Goal: Find contact information: Find contact information

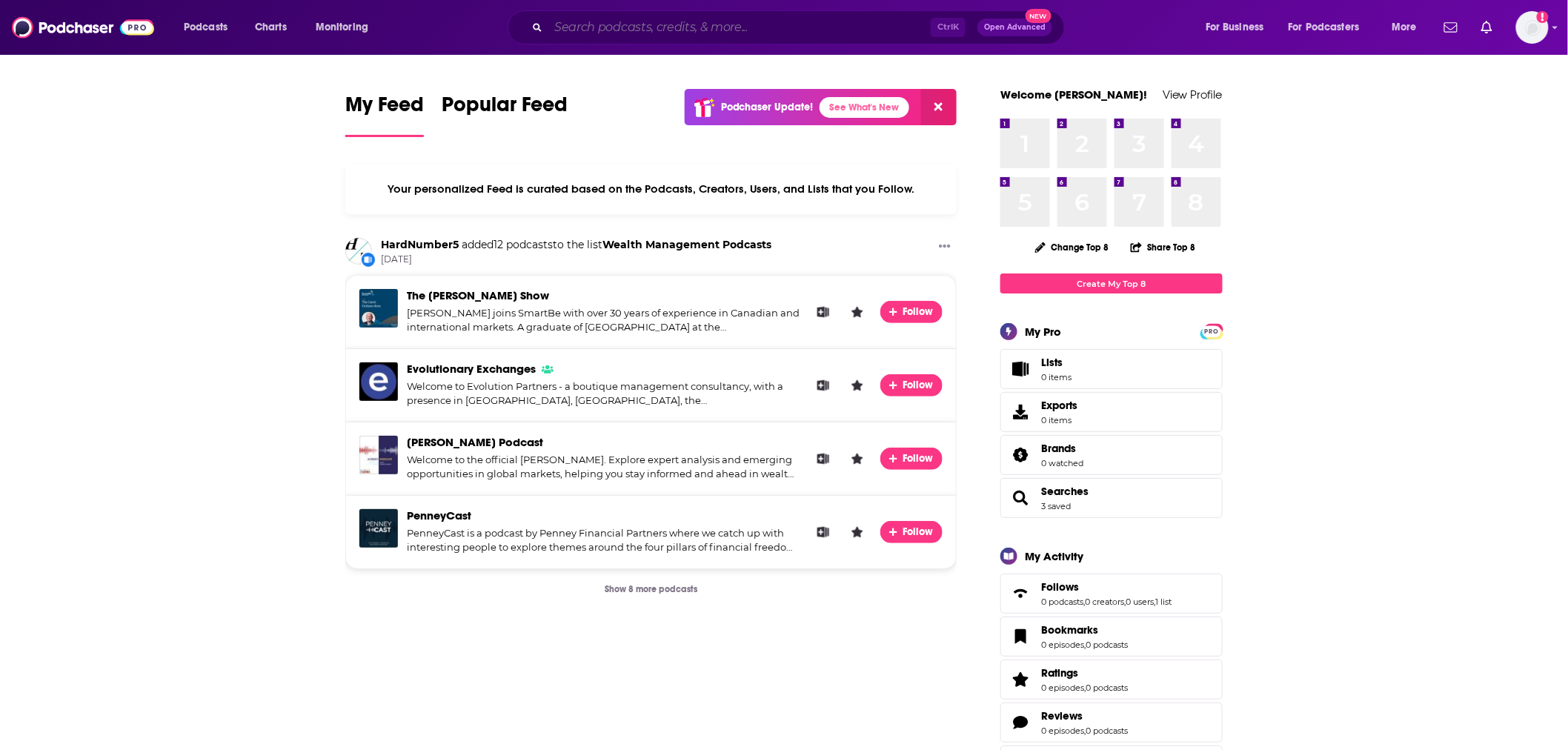
click at [641, 34] on input "Search podcasts, credits, & more..." at bounding box center [739, 27] width 382 height 23
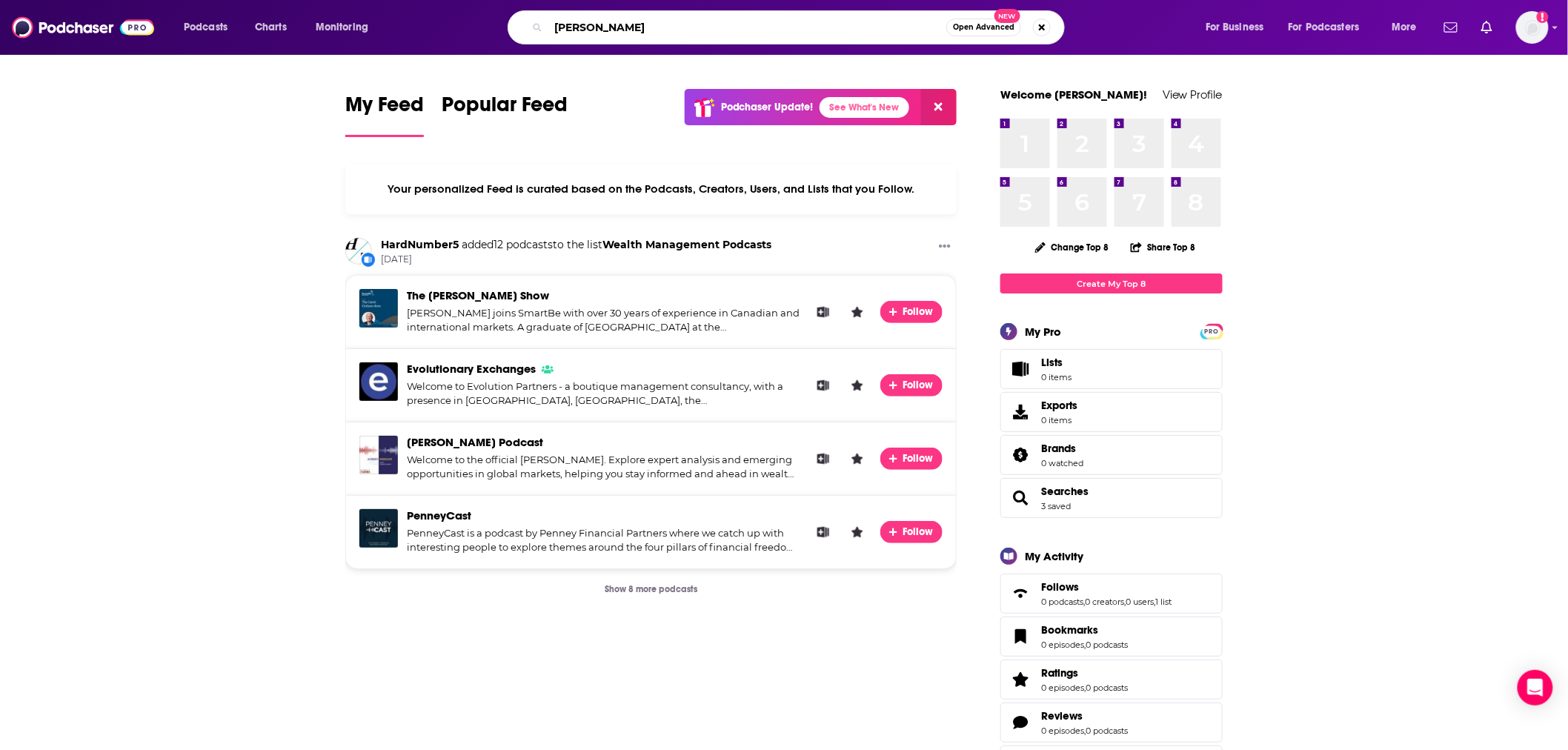
type input "[PERSON_NAME]"
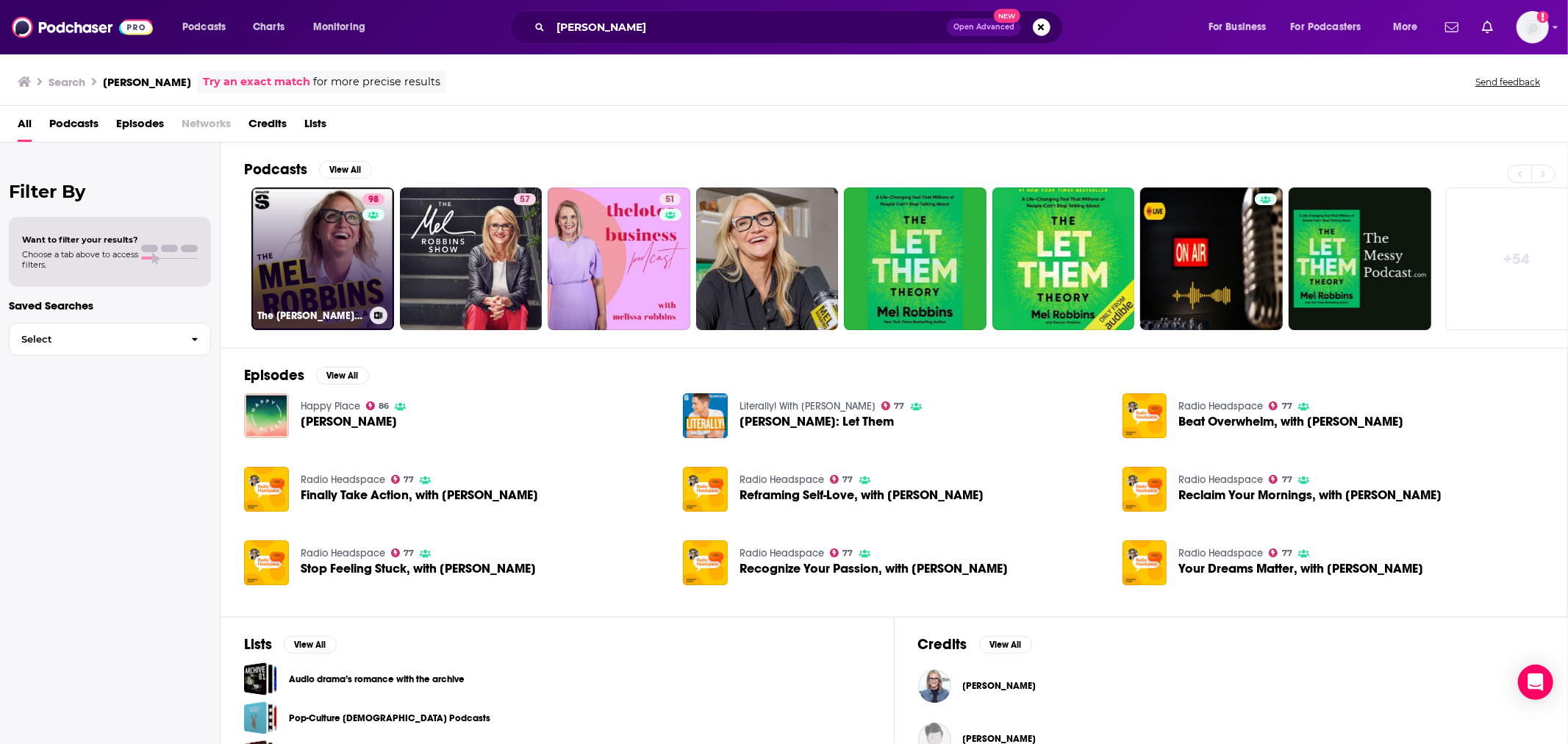
click at [333, 272] on link "98 The [PERSON_NAME] Podcast" at bounding box center [323, 258] width 142 height 142
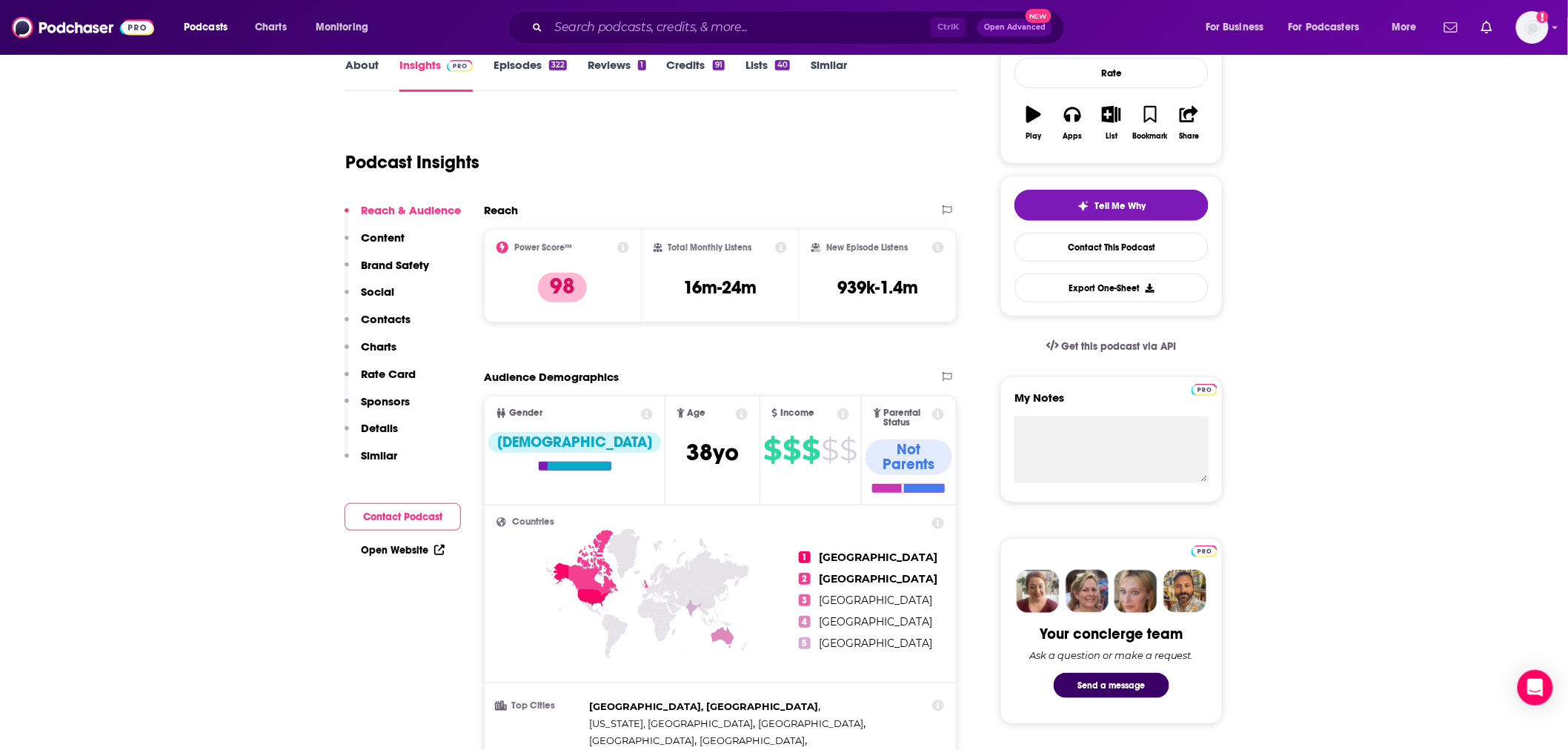
scroll to position [225, 0]
click at [366, 316] on p "Contacts" at bounding box center [386, 318] width 50 height 14
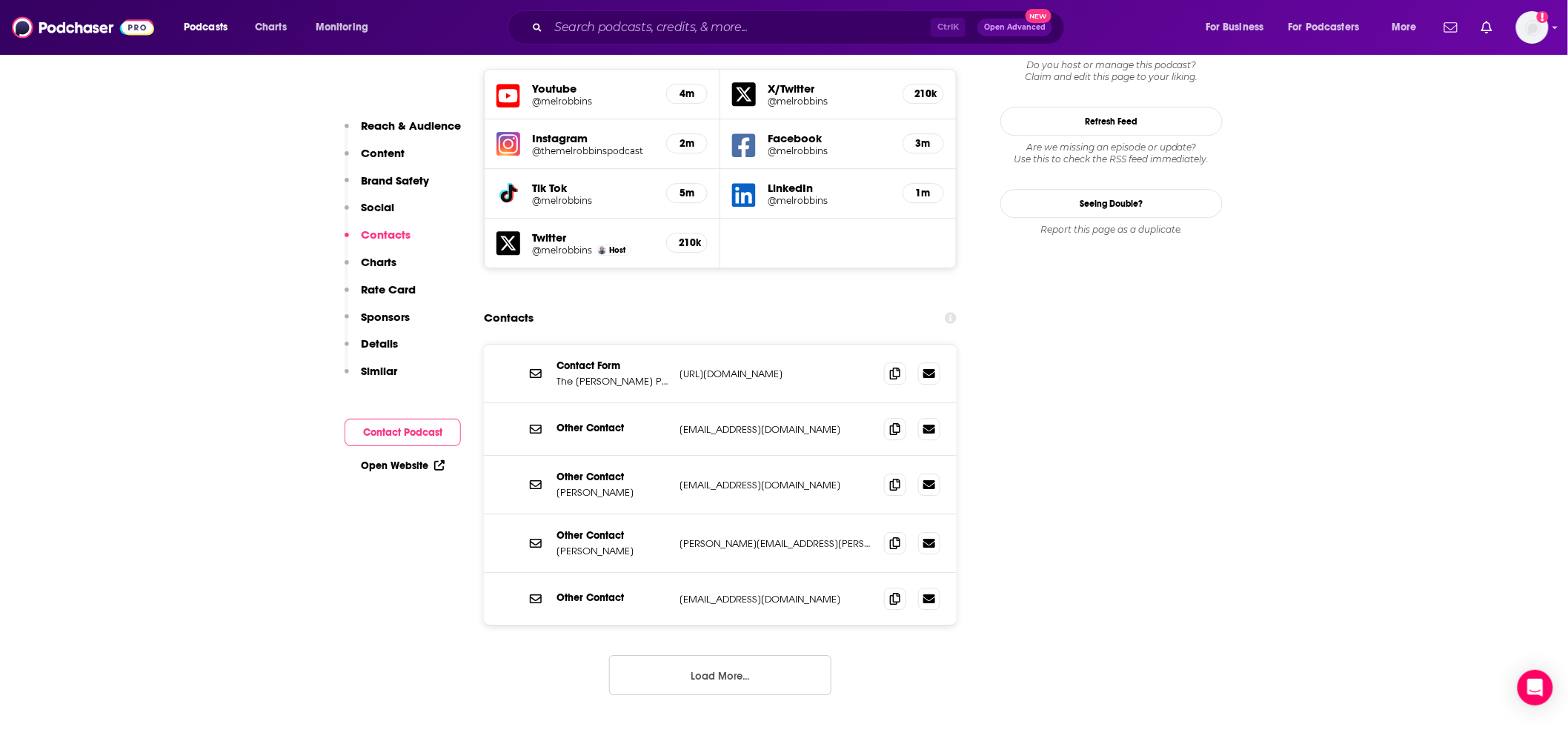
scroll to position [1779, 0]
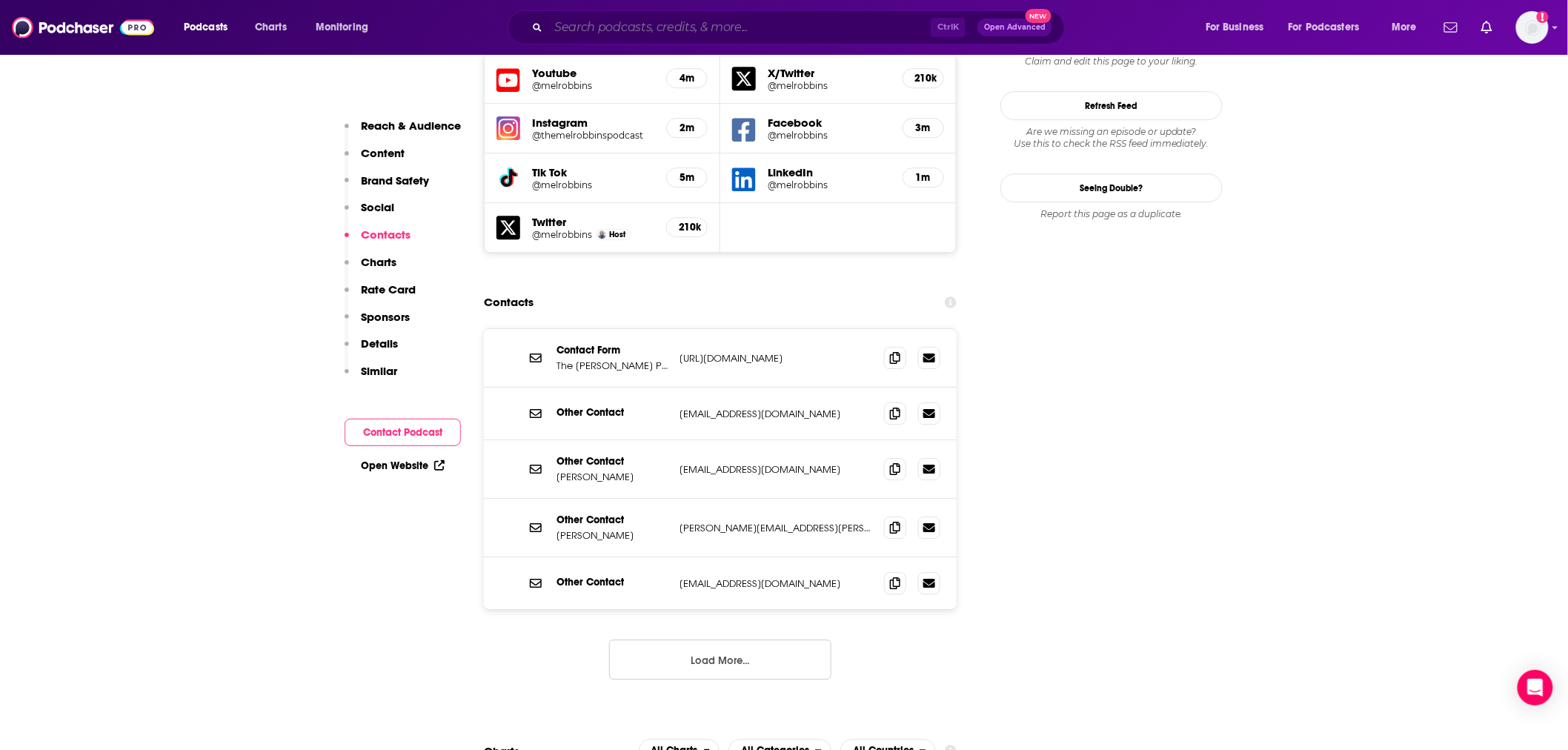
click at [569, 28] on input "Search podcasts, credits, & more..." at bounding box center [739, 27] width 382 height 23
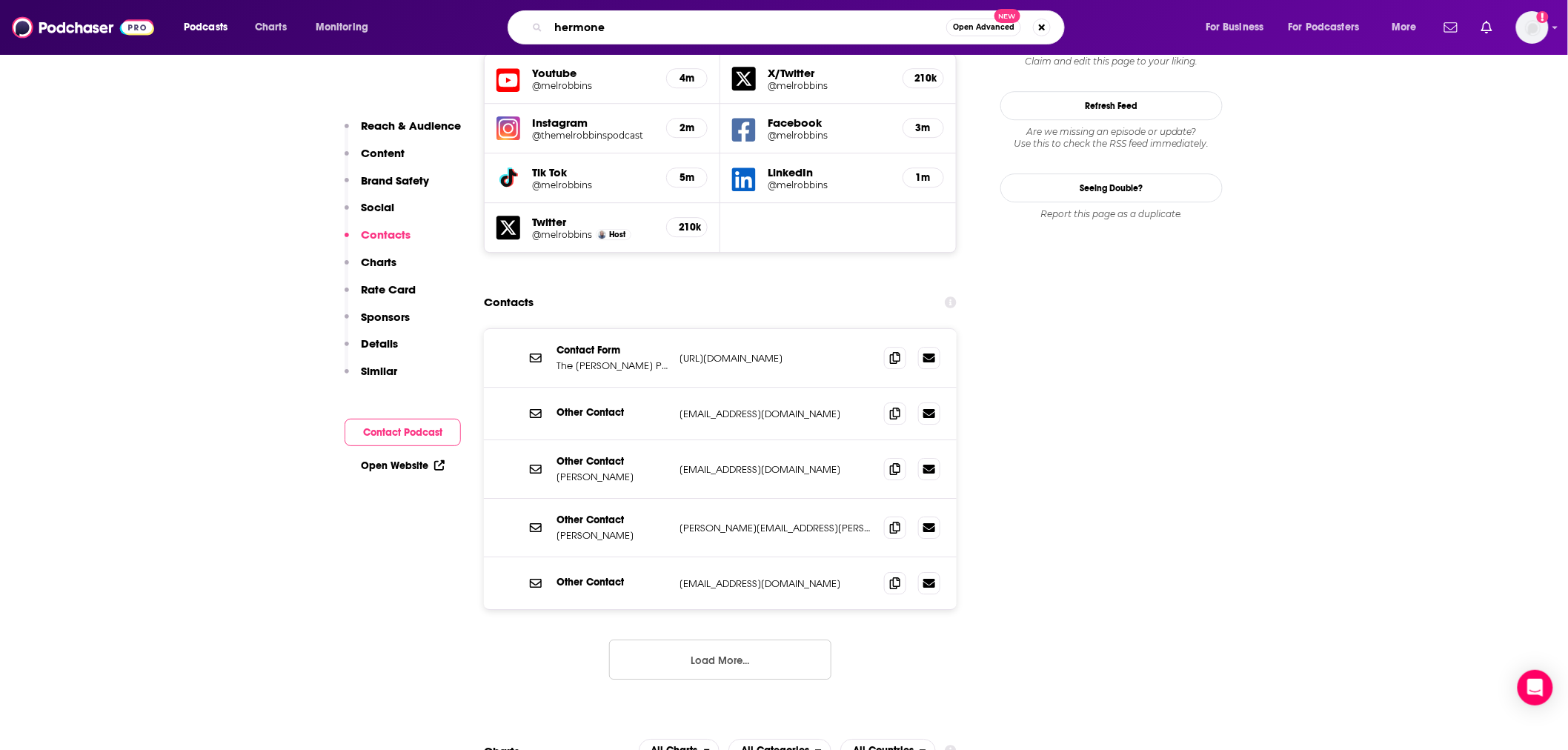
type input "hermoney"
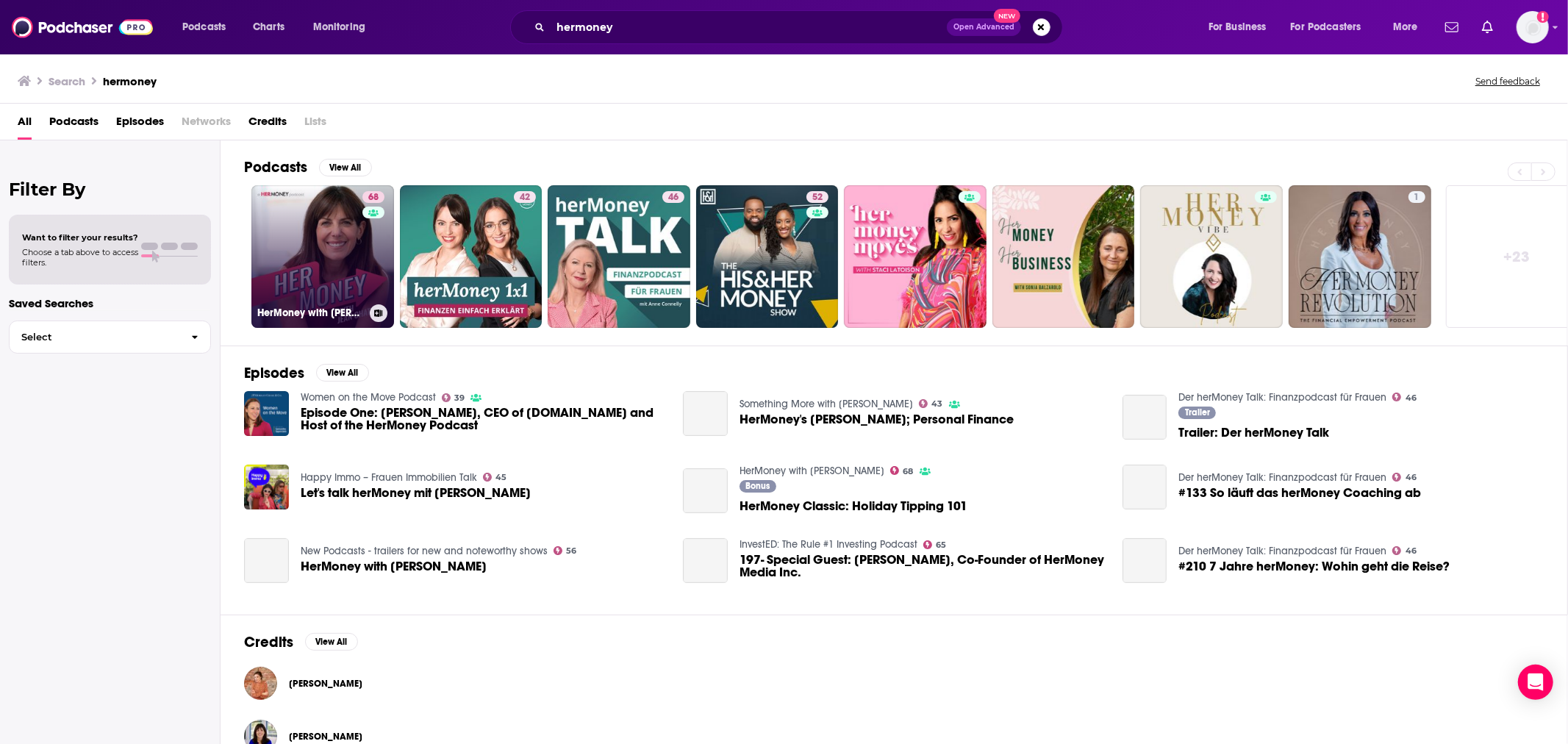
click at [291, 306] on h3 "HerMoney with [PERSON_NAME]" at bounding box center [310, 312] width 106 height 13
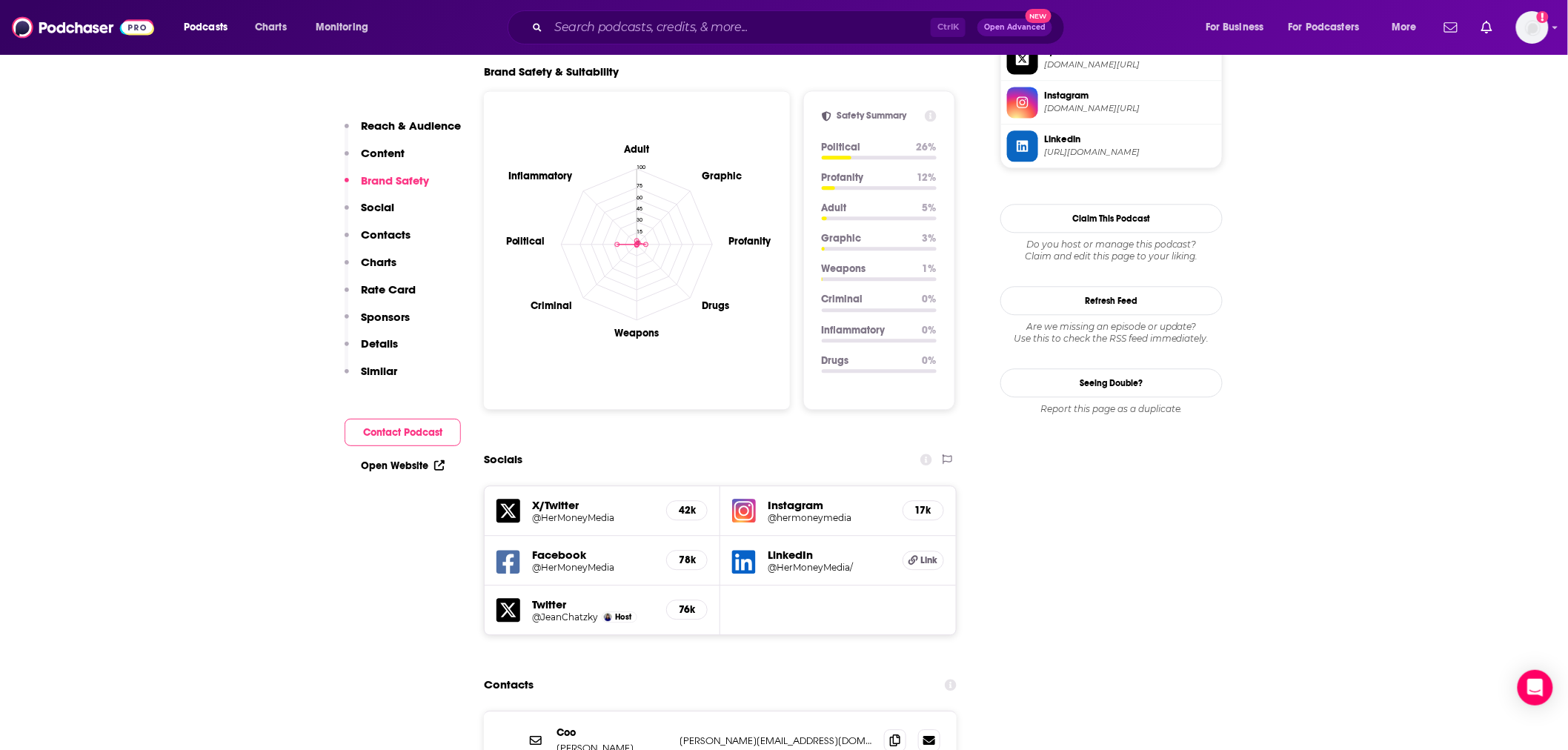
scroll to position [1353, 0]
click at [801, 497] on h5 "Instagram" at bounding box center [829, 504] width 123 height 14
click at [738, 498] on img at bounding box center [743, 509] width 23 height 23
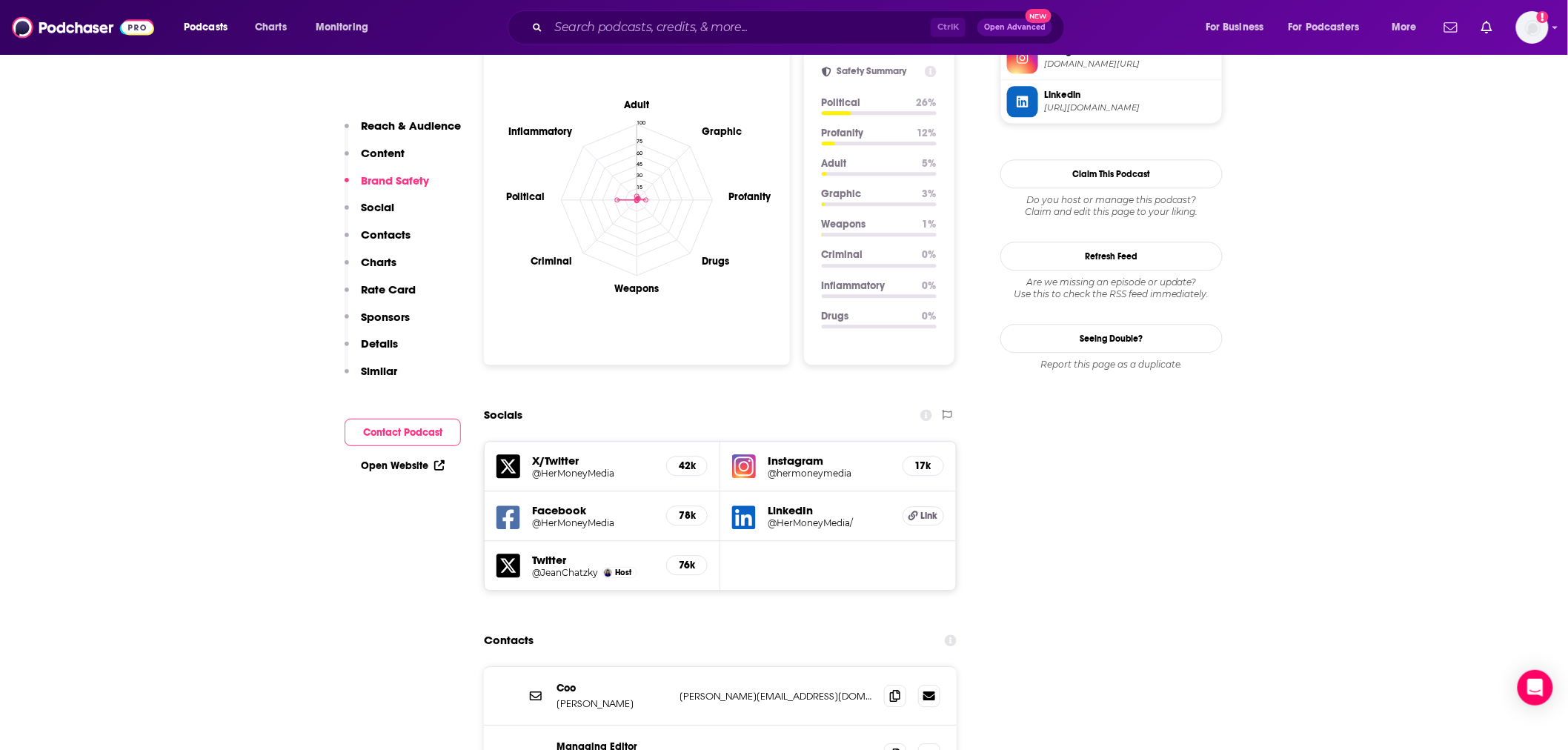
scroll to position [1397, 0]
click at [776, 502] on h5 "LinkedIn" at bounding box center [829, 509] width 123 height 14
click at [775, 502] on h5 "LinkedIn" at bounding box center [829, 509] width 123 height 14
click at [917, 510] on icon at bounding box center [913, 514] width 10 height 10
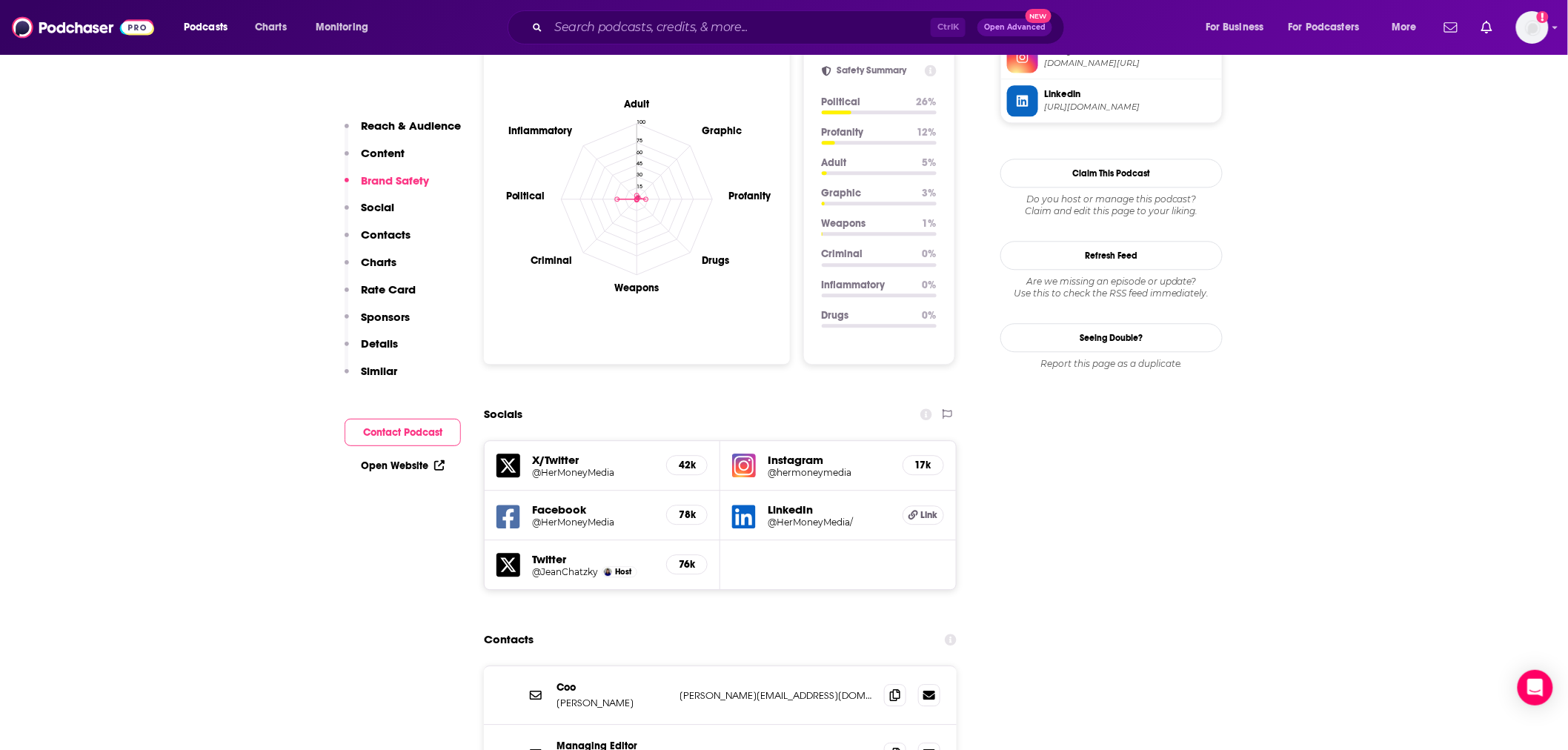
click at [684, 458] on h5 "42k" at bounding box center [687, 465] width 17 height 13
click at [679, 558] on h5 "76k" at bounding box center [687, 564] width 17 height 13
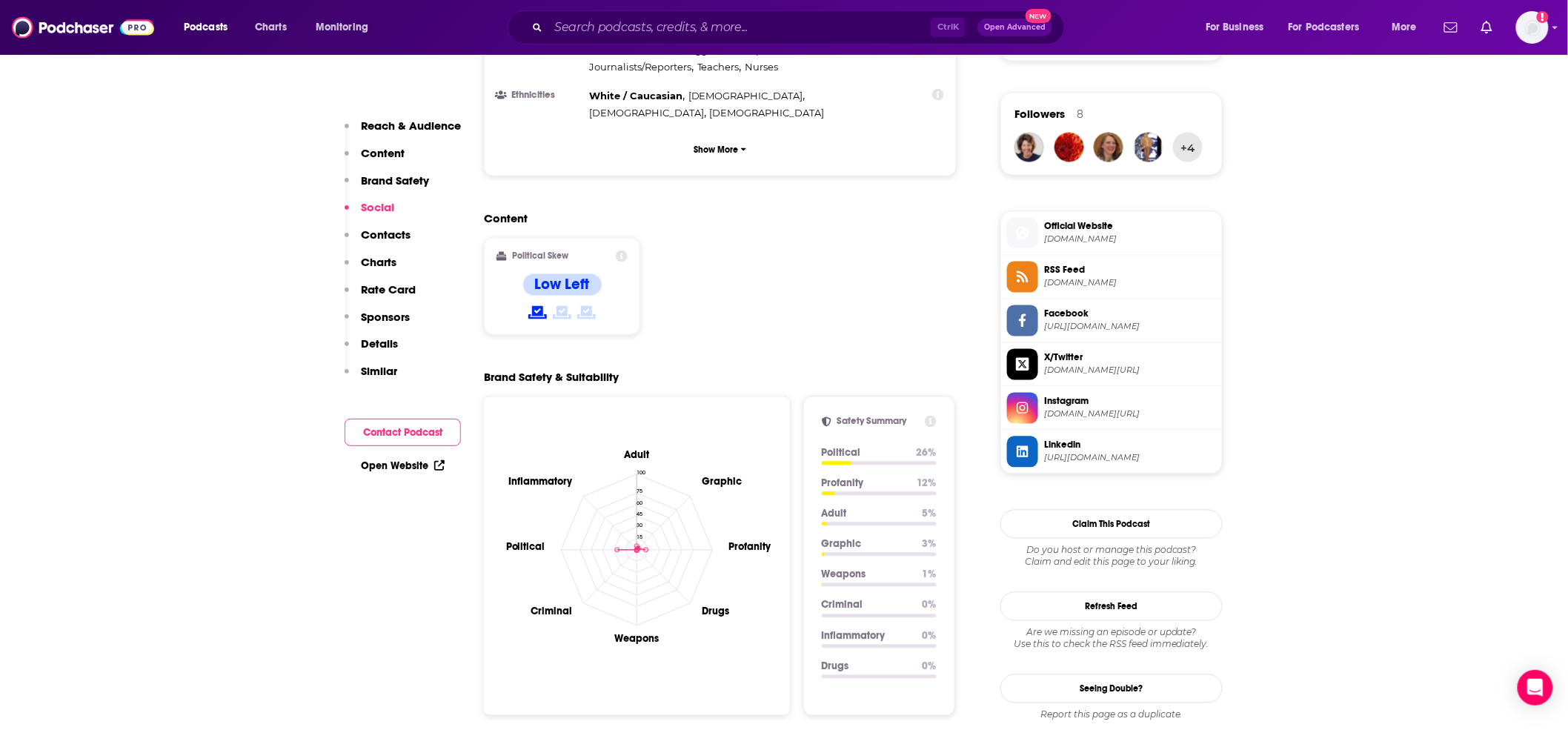
scroll to position [976, 0]
